Goal: Task Accomplishment & Management: Manage account settings

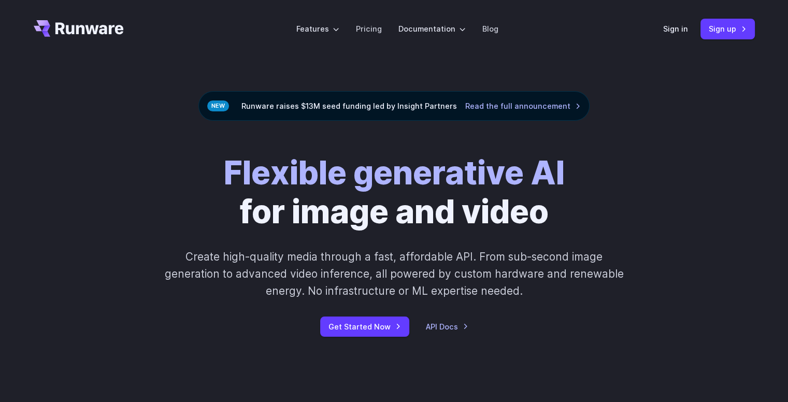
click at [689, 27] on div "Sign in Sign up" at bounding box center [709, 29] width 92 height 20
click at [686, 27] on link "Sign in" at bounding box center [675, 29] width 25 height 12
click at [745, 34] on link "Sign up" at bounding box center [727, 29] width 54 height 20
click at [673, 27] on link "Sign in" at bounding box center [675, 29] width 25 height 12
click at [730, 34] on link "Sign up" at bounding box center [727, 29] width 54 height 20
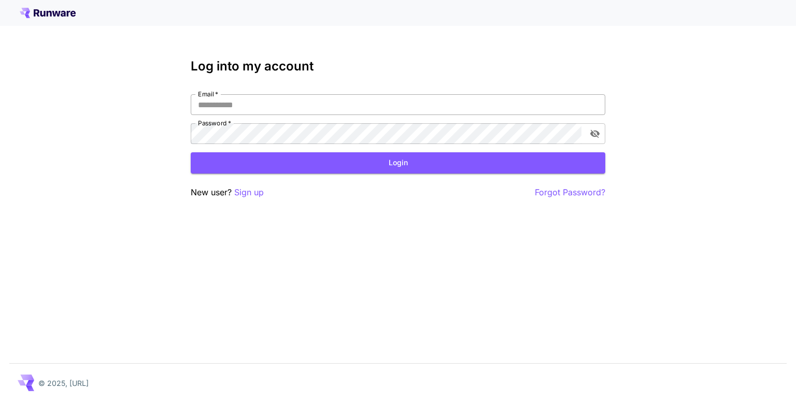
drag, startPoint x: 241, startPoint y: 113, endPoint x: 232, endPoint y: 111, distance: 10.1
click at [242, 113] on input "Email   *" at bounding box center [398, 104] width 414 height 21
click at [310, 99] on input "Email   *" at bounding box center [398, 104] width 414 height 21
type input "*****"
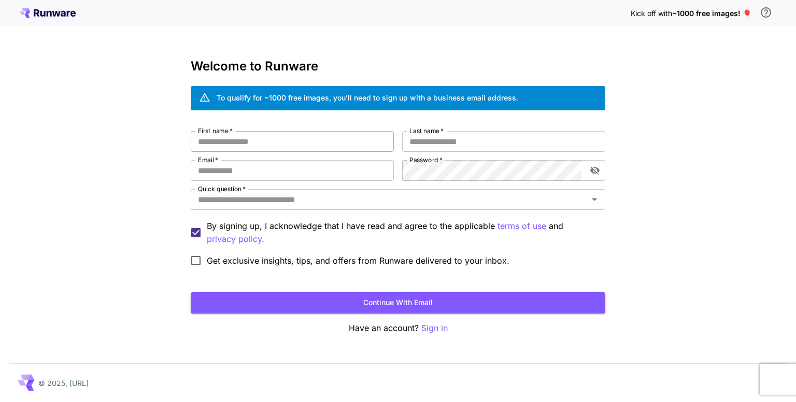
click at [247, 134] on input "First name   *" at bounding box center [292, 141] width 203 height 21
type input "*****"
click at [459, 141] on input "Last name   *" at bounding box center [503, 141] width 203 height 21
type input "***"
click at [245, 146] on input "*****" at bounding box center [292, 141] width 203 height 21
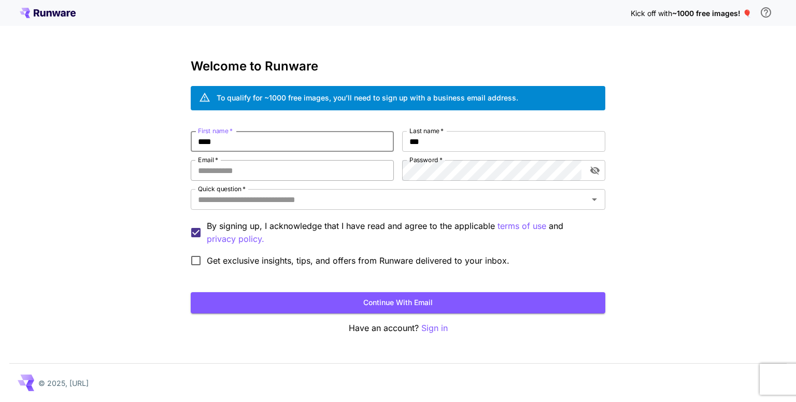
type input "****"
click at [249, 175] on input "Email   *" at bounding box center [292, 170] width 203 height 21
paste input "**********"
type input "**********"
click at [305, 193] on input "Quick question   *" at bounding box center [389, 199] width 391 height 15
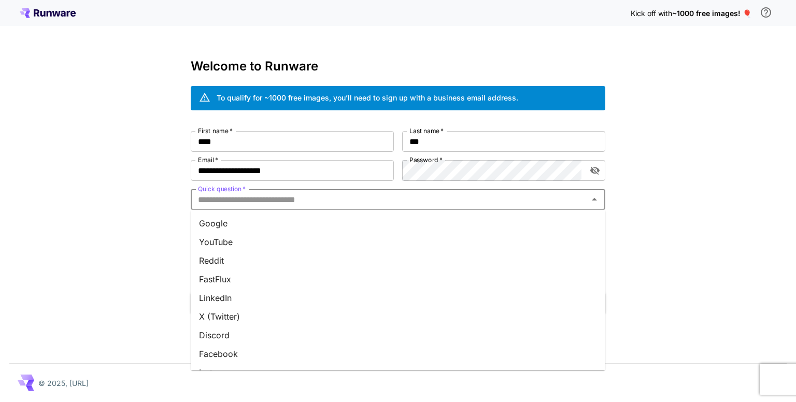
click at [362, 203] on input "Quick question   *" at bounding box center [389, 199] width 391 height 15
click at [323, 230] on li "Google" at bounding box center [398, 223] width 414 height 19
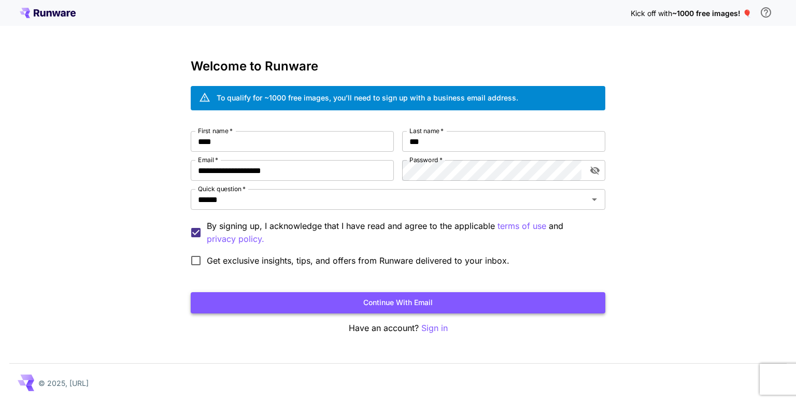
click at [515, 299] on button "Continue with email" at bounding box center [398, 302] width 414 height 21
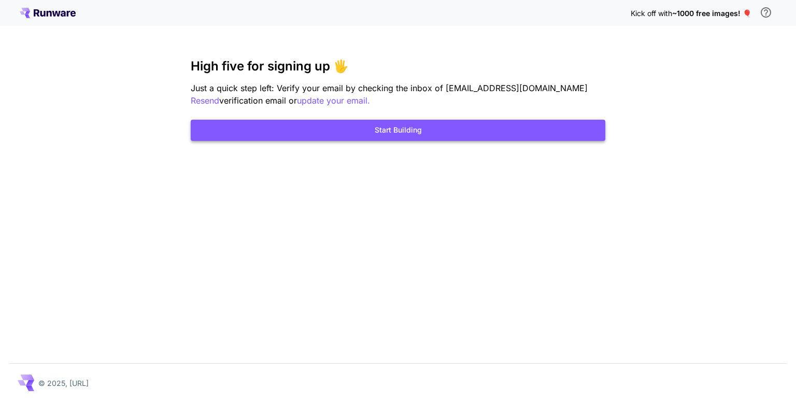
click at [245, 127] on button "Start Building" at bounding box center [398, 130] width 414 height 21
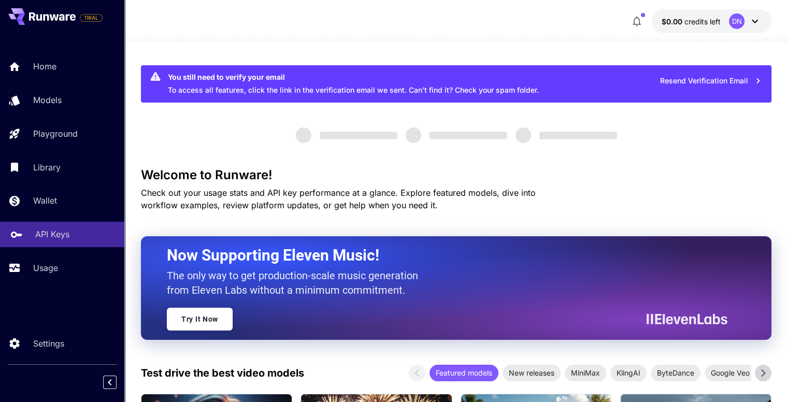
click at [42, 230] on p "API Keys" at bounding box center [52, 234] width 34 height 12
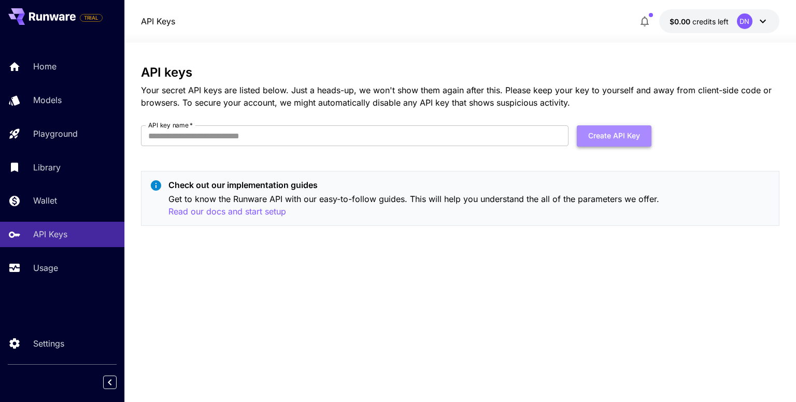
click at [599, 133] on button "Create API Key" at bounding box center [613, 135] width 75 height 21
click at [375, 133] on input "API key name   *" at bounding box center [354, 135] width 427 height 21
click at [554, 96] on p "Your secret API keys are listed below. Just a heads-up, we won't show them agai…" at bounding box center [460, 96] width 638 height 25
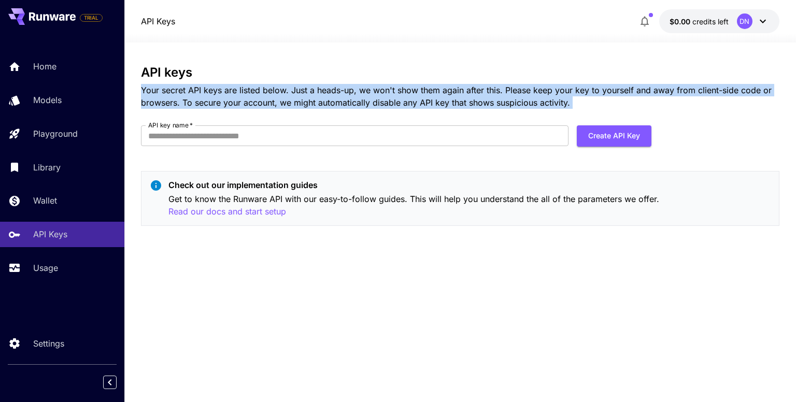
click at [554, 95] on p "Your secret API keys are listed below. Just a heads-up, we won't show them agai…" at bounding box center [460, 96] width 638 height 25
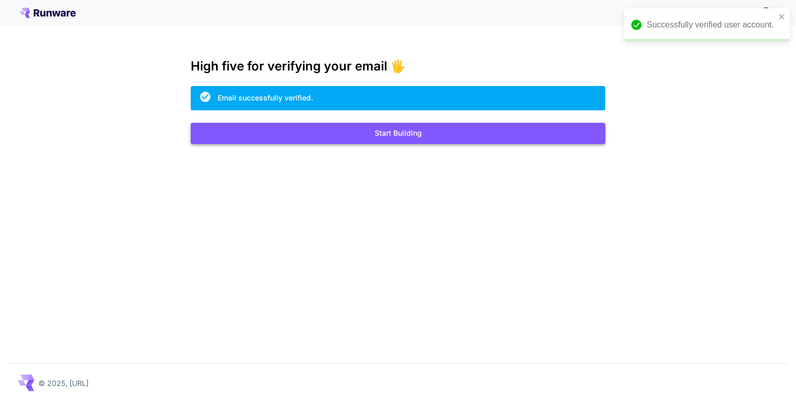
click at [360, 134] on button "Start Building" at bounding box center [398, 133] width 414 height 21
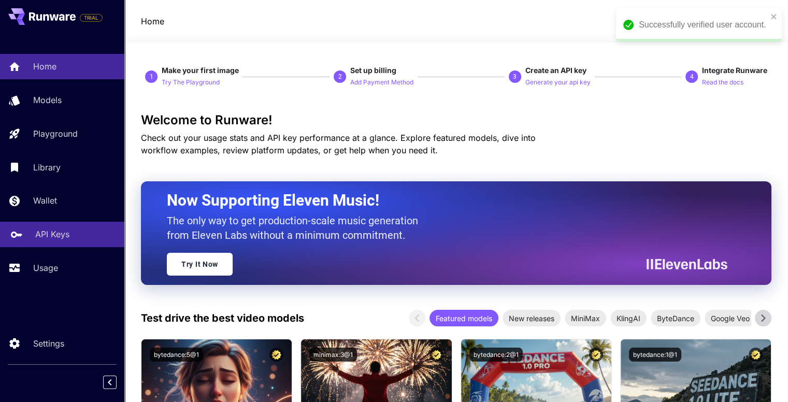
click at [49, 236] on p "API Keys" at bounding box center [52, 234] width 34 height 12
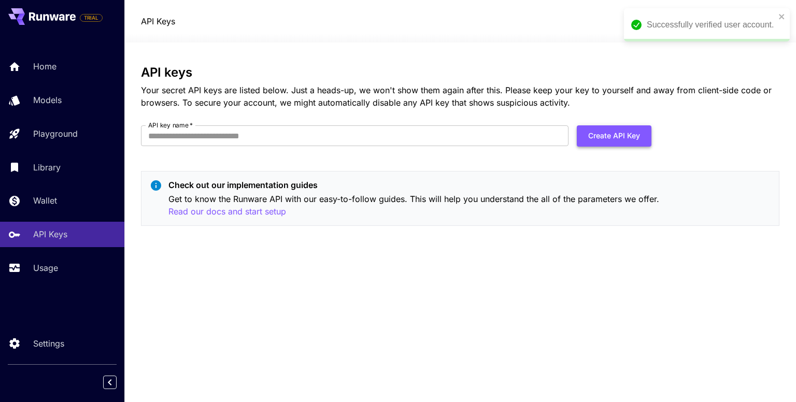
click at [624, 143] on button "Create API Key" at bounding box center [613, 135] width 75 height 21
click at [402, 139] on input "API key name   *" at bounding box center [354, 135] width 427 height 21
click at [261, 138] on input "API key name   *" at bounding box center [354, 135] width 427 height 21
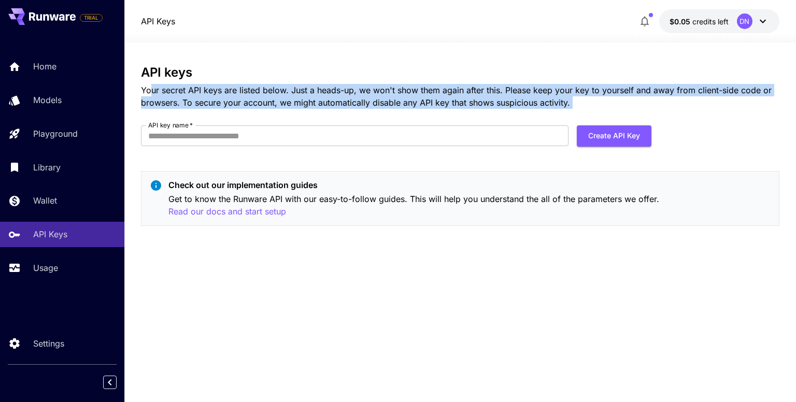
drag, startPoint x: 149, startPoint y: 92, endPoint x: 454, endPoint y: 122, distance: 306.1
click at [528, 123] on div "API keys Your secret API keys are listed below. Just a heads-up, we won't show …" at bounding box center [460, 149] width 638 height 169
click at [427, 108] on p "Your secret API keys are listed below. Just a heads-up, we won't show them agai…" at bounding box center [460, 96] width 638 height 25
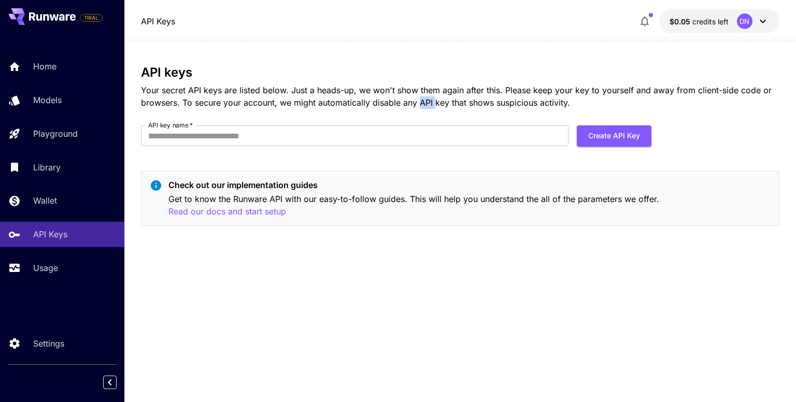
click at [427, 108] on p "Your secret API keys are listed below. Just a heads-up, we won't show them agai…" at bounding box center [460, 96] width 638 height 25
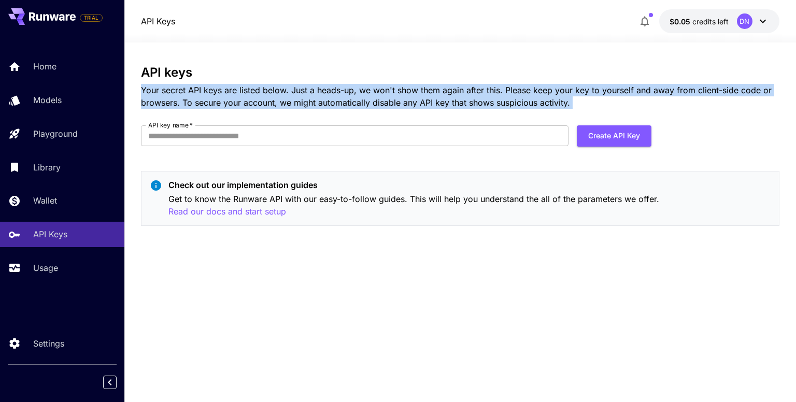
click at [427, 108] on p "Your secret API keys are listed below. Just a heads-up, we won't show them agai…" at bounding box center [460, 96] width 638 height 25
click at [414, 117] on div "API keys Your secret API keys are listed below. Just a heads-up, we won't show …" at bounding box center [460, 149] width 638 height 169
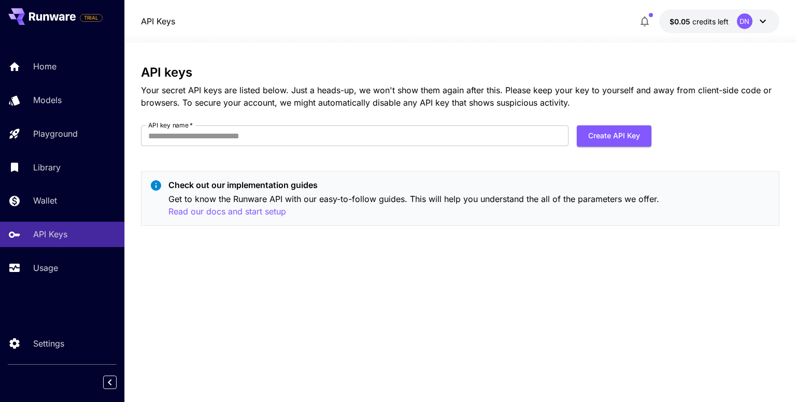
click at [290, 237] on div "API keys Your secret API keys are listed below. Just a heads-up, we won't show …" at bounding box center [460, 222] width 638 height 314
click at [266, 218] on p "Read our docs and start setup" at bounding box center [227, 211] width 118 height 13
click at [711, 32] on div at bounding box center [459, 36] width 671 height 12
click at [709, 24] on span "credits left" at bounding box center [710, 21] width 36 height 9
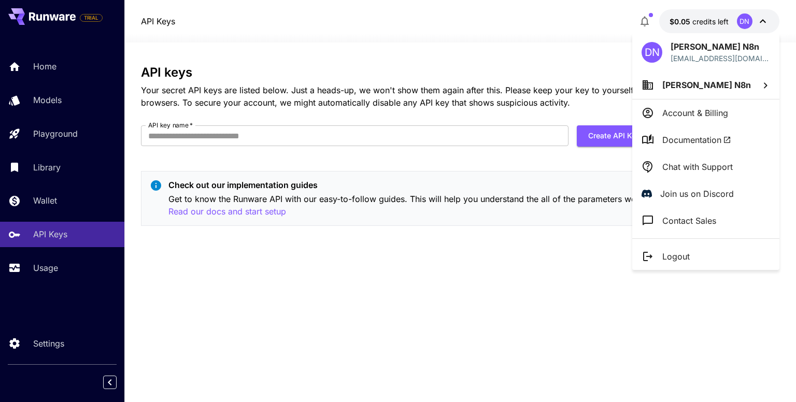
click at [709, 24] on div at bounding box center [398, 201] width 796 height 402
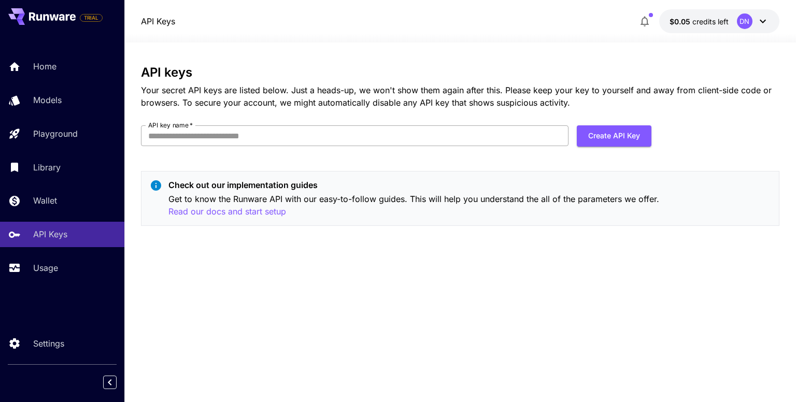
click at [274, 145] on input "API key name   *" at bounding box center [354, 135] width 427 height 21
paste input "********"
type input "********"
click at [615, 133] on button "Create API Key" at bounding box center [613, 135] width 75 height 21
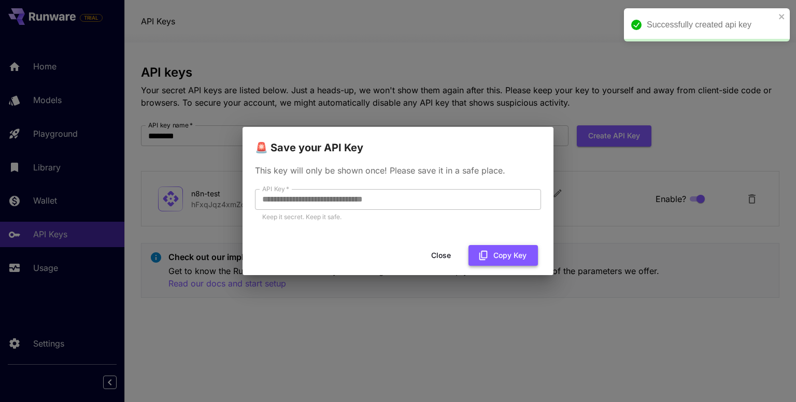
click at [481, 254] on icon "button" at bounding box center [483, 255] width 11 height 11
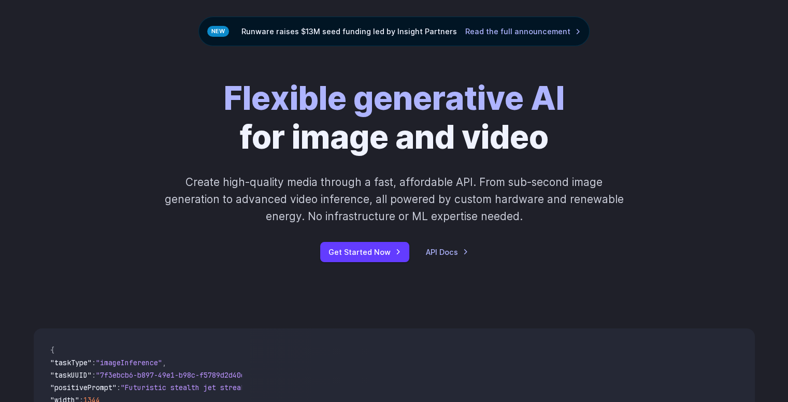
scroll to position [207, 0]
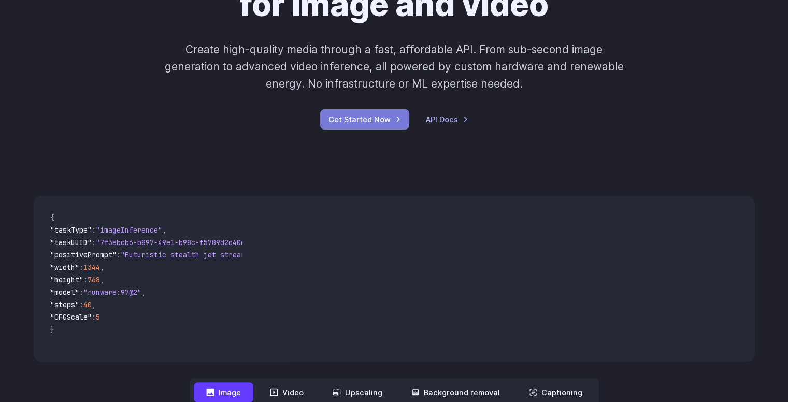
click at [376, 129] on link "Get Started Now" at bounding box center [364, 119] width 89 height 20
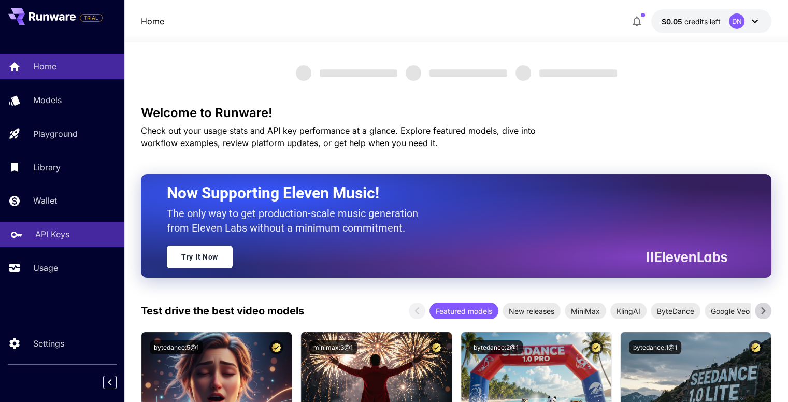
click at [70, 224] on link "API Keys" at bounding box center [62, 234] width 124 height 25
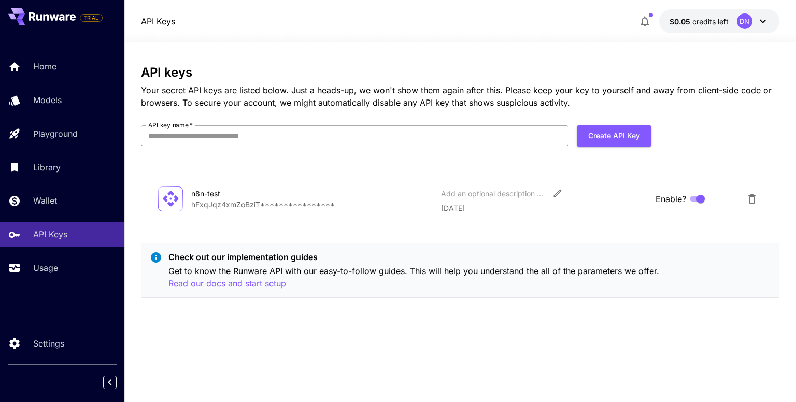
click at [301, 133] on input "API key name   *" at bounding box center [354, 135] width 427 height 21
click at [464, 370] on div "**********" at bounding box center [460, 222] width 638 height 314
click at [277, 201] on p "**********" at bounding box center [311, 204] width 241 height 11
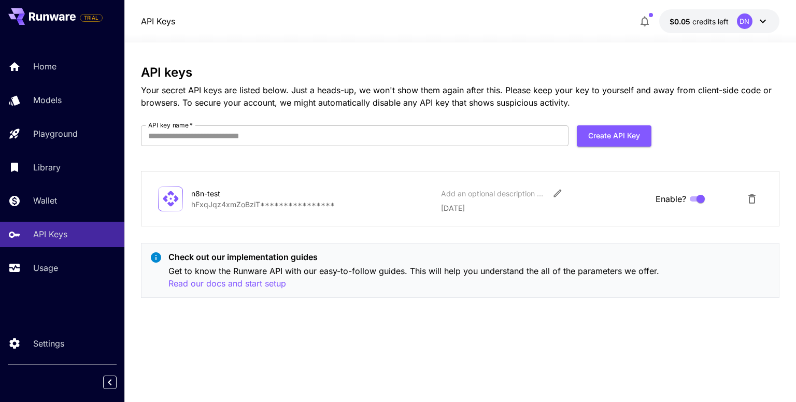
click at [350, 292] on div "Check out our implementation guides Get to know the Runware API with our easy-t…" at bounding box center [460, 270] width 638 height 55
click at [62, 13] on icon at bounding box center [52, 16] width 47 height 8
click at [61, 59] on link "Home" at bounding box center [62, 66] width 124 height 25
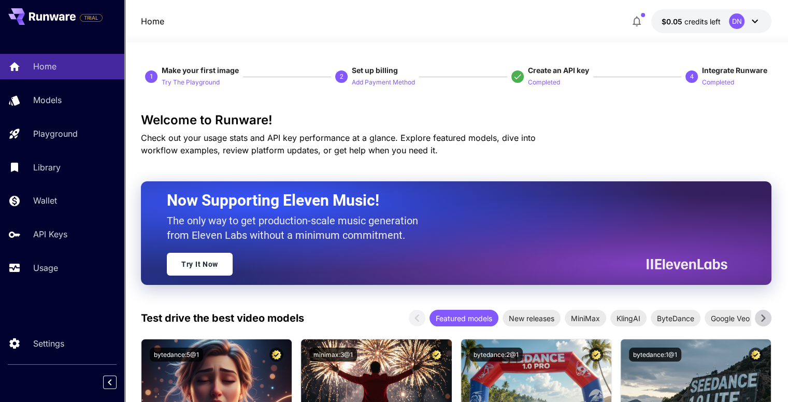
click at [104, 102] on div "Models" at bounding box center [75, 100] width 81 height 12
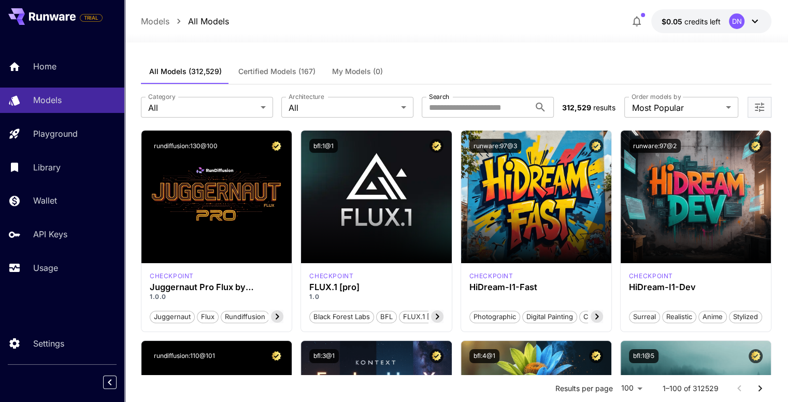
drag, startPoint x: 89, startPoint y: 56, endPoint x: 95, endPoint y: 50, distance: 9.2
click at [89, 56] on link "Home" at bounding box center [62, 66] width 124 height 25
